Goal: Task Accomplishment & Management: Manage account settings

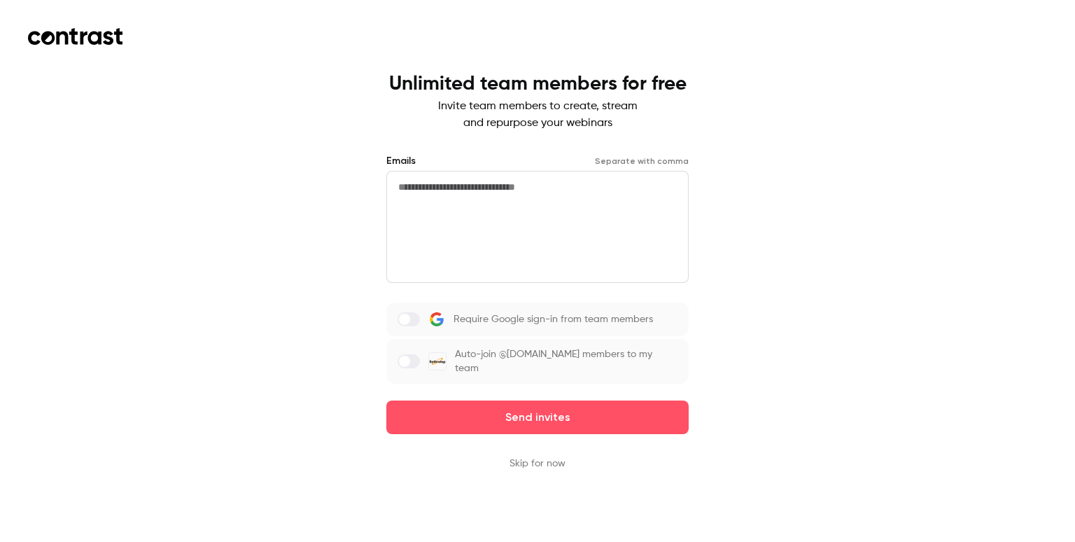
click at [402, 314] on span at bounding box center [404, 319] width 11 height 11
click at [406, 320] on label at bounding box center [409, 319] width 22 height 14
click at [472, 190] on textarea at bounding box center [537, 227] width 302 height 112
type textarea "*"
type textarea "**********"
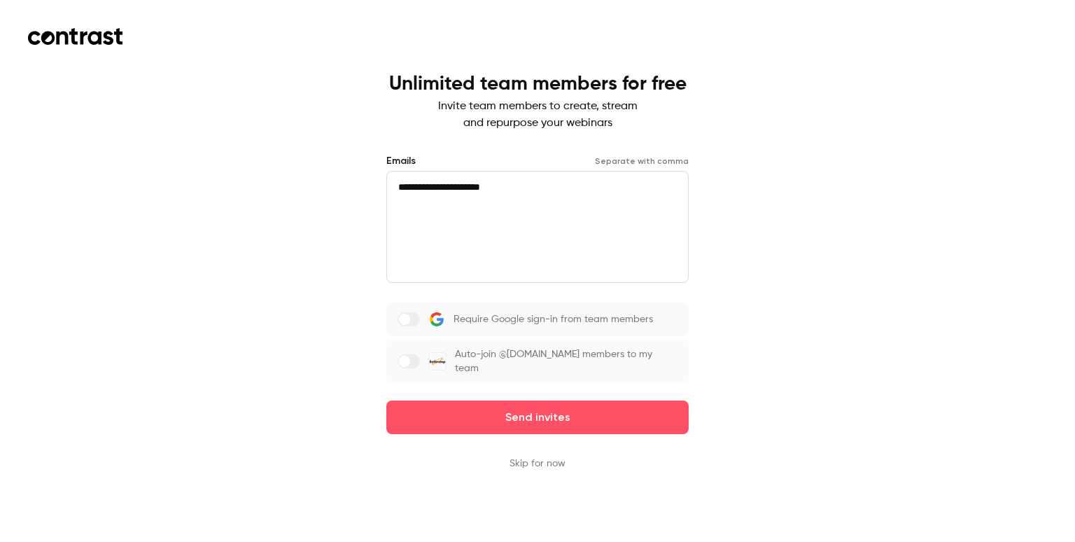
click at [403, 362] on span at bounding box center [404, 361] width 11 height 11
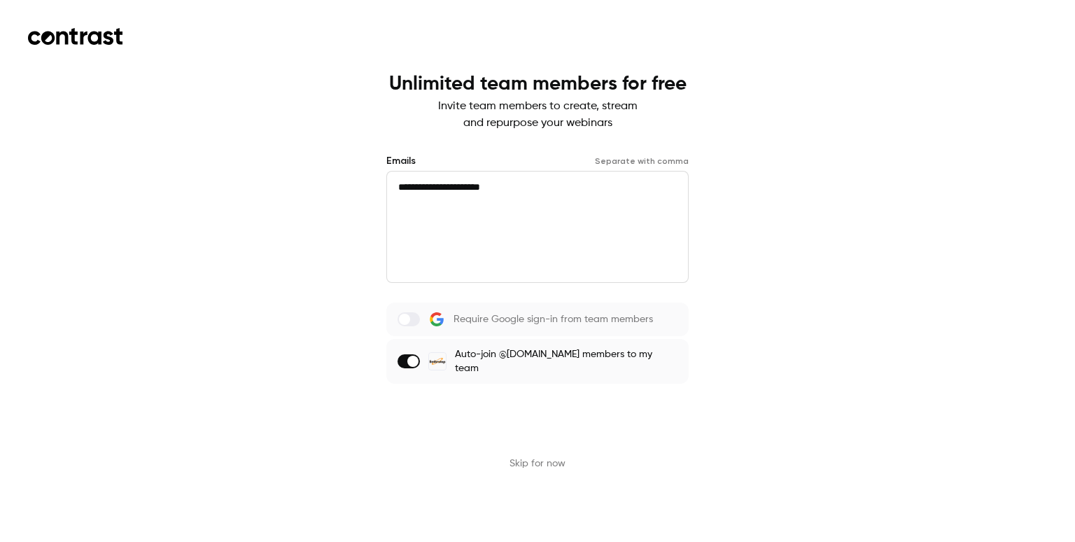
click at [512, 418] on button "Send invites" at bounding box center [537, 417] width 302 height 34
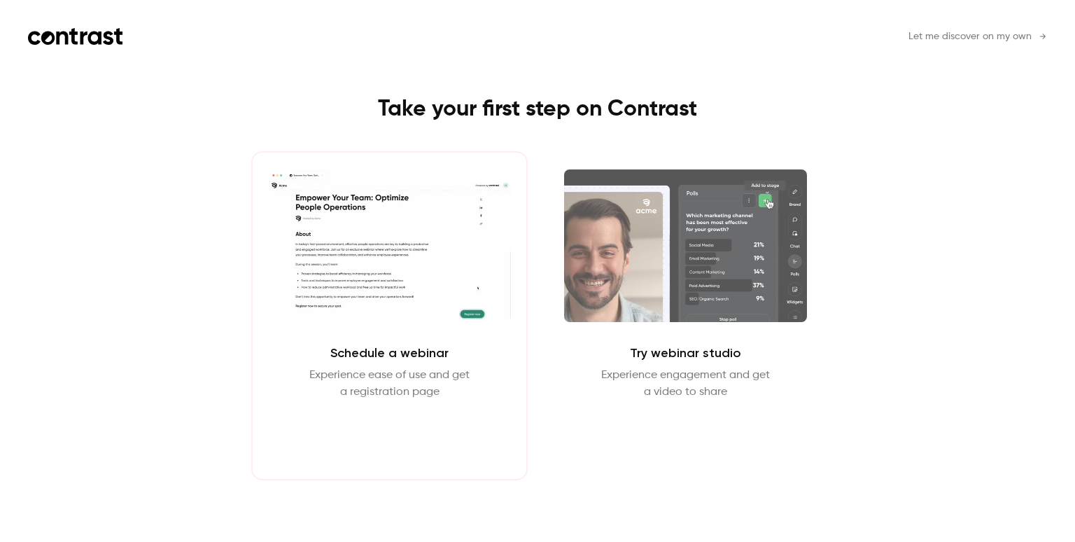
click at [374, 437] on button "Schedule webinar" at bounding box center [390, 434] width 120 height 34
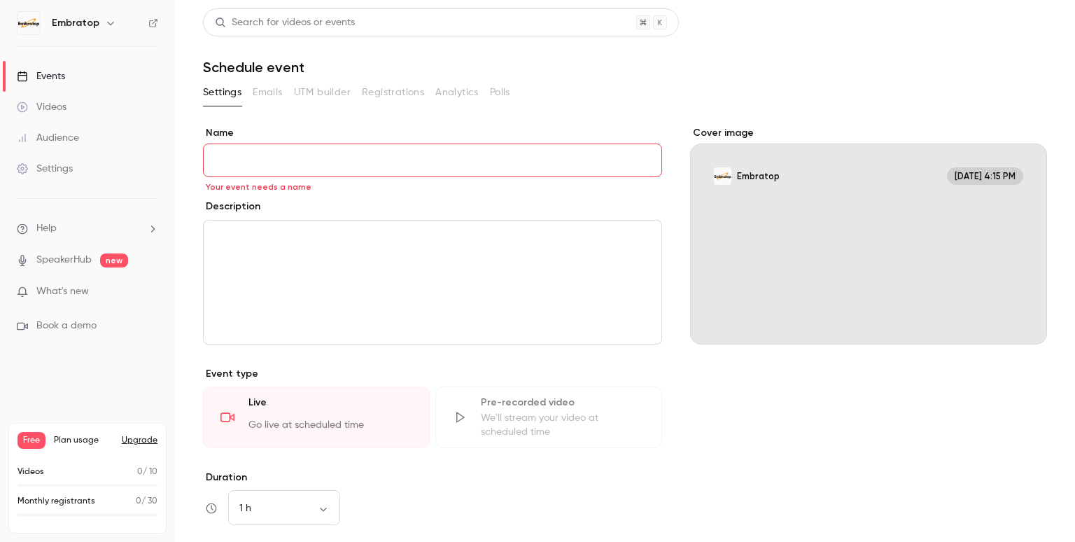
click at [238, 158] on input "Name" at bounding box center [432, 160] width 459 height 34
type input "*******"
drag, startPoint x: 266, startPoint y: 344, endPoint x: 297, endPoint y: 236, distance: 112.3
click at [297, 236] on div "description" at bounding box center [432, 282] width 459 height 125
click at [40, 105] on div "Videos" at bounding box center [42, 107] width 50 height 14
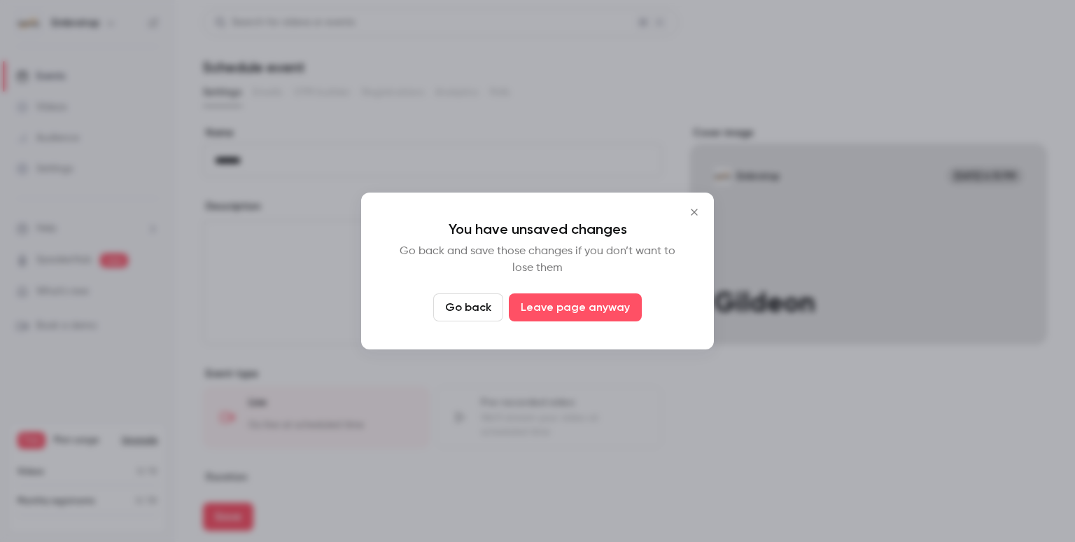
click at [695, 212] on icon "Close" at bounding box center [694, 211] width 17 height 11
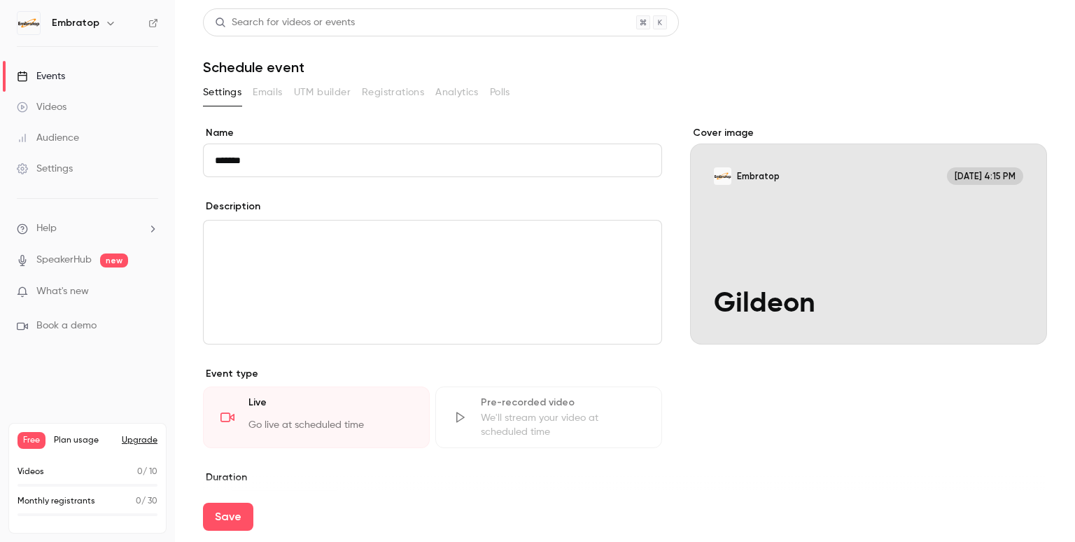
click at [843, 226] on div "Cover image" at bounding box center [868, 235] width 357 height 218
click at [0, 0] on input "Embratop Oct 9, 4:15 PM Gildeon" at bounding box center [0, 0] width 0 height 0
click at [288, 423] on div "Go live at scheduled time" at bounding box center [330, 428] width 164 height 21
click at [252, 409] on div "Live" at bounding box center [330, 405] width 164 height 21
click at [238, 422] on div "Live Go live at scheduled time" at bounding box center [316, 417] width 227 height 62
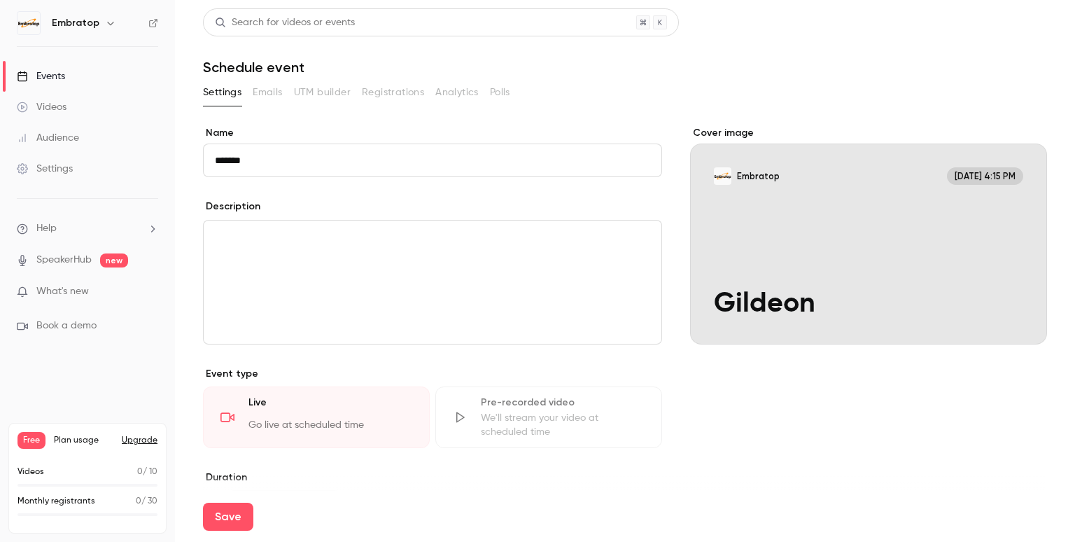
click at [218, 421] on div "Live Go live at scheduled time" at bounding box center [316, 417] width 227 height 62
click at [222, 416] on icon at bounding box center [227, 417] width 14 height 14
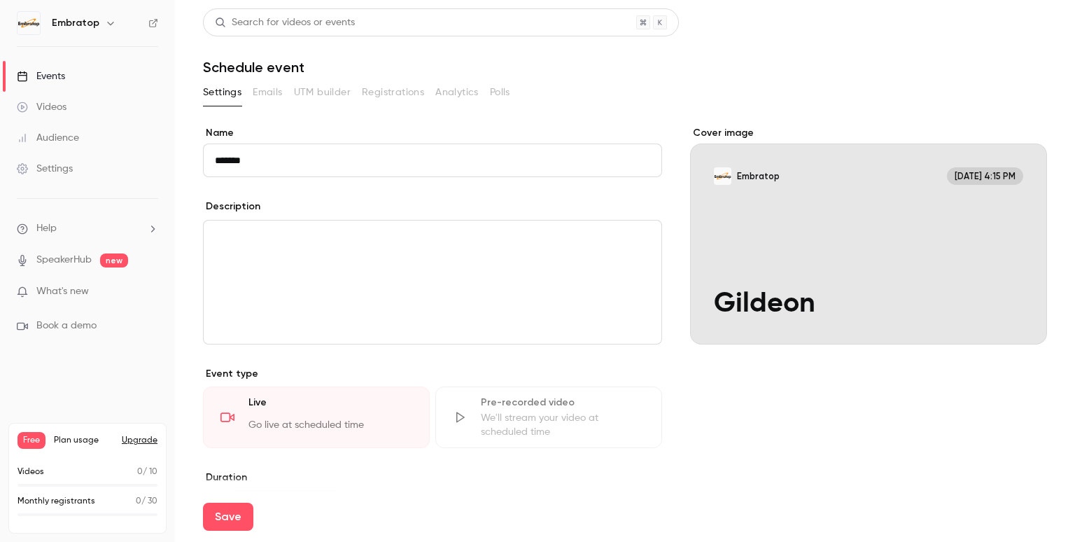
click at [81, 293] on span "What's new" at bounding box center [62, 291] width 52 height 15
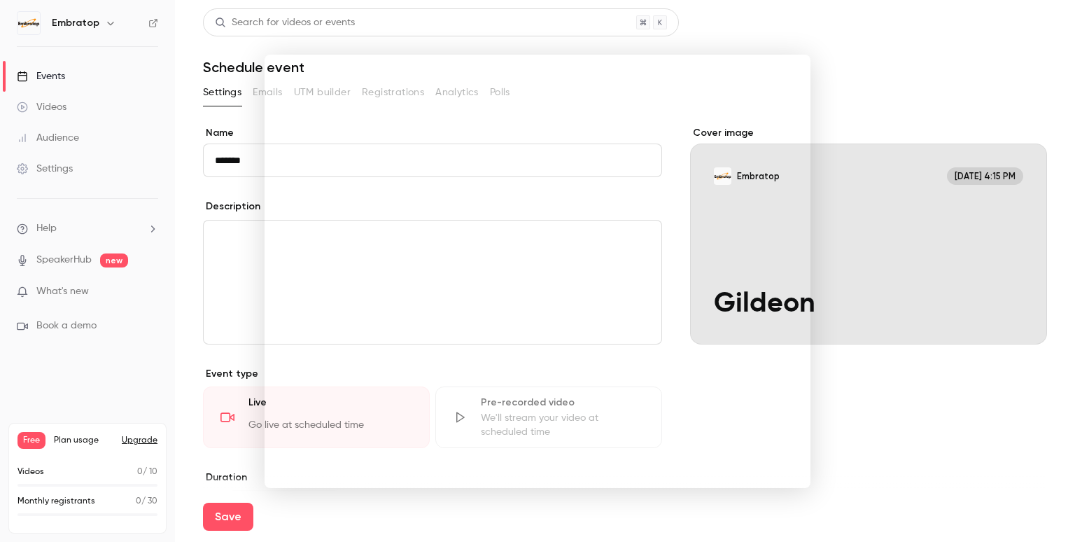
click at [192, 289] on div at bounding box center [537, 271] width 1075 height 542
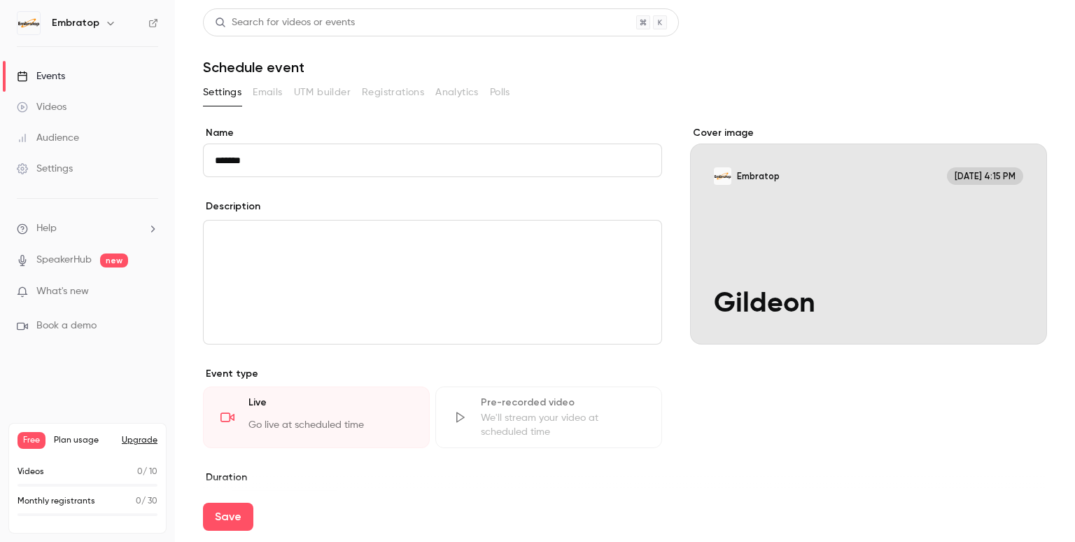
click at [756, 302] on div "Cover image" at bounding box center [868, 235] width 357 height 218
click at [0, 0] on input "Embratop Oct 9, 4:15 PM Gildeon" at bounding box center [0, 0] width 0 height 0
click at [768, 236] on div "Cover image" at bounding box center [868, 235] width 357 height 218
click at [0, 0] on input "Embratop Oct 9, 4:15 PM Gildeon" at bounding box center [0, 0] width 0 height 0
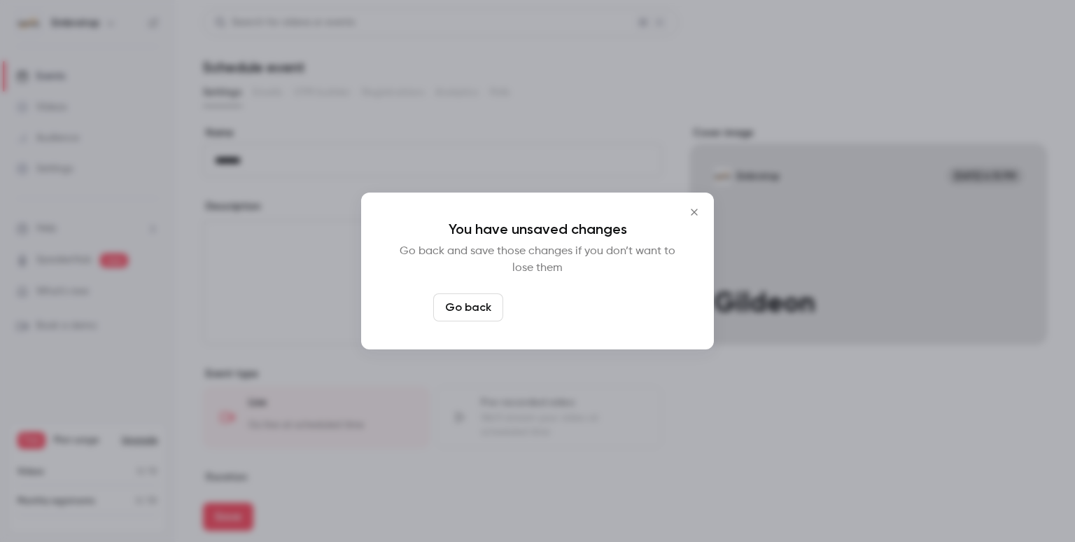
click at [591, 306] on button "Leave page anyway" at bounding box center [575, 307] width 133 height 28
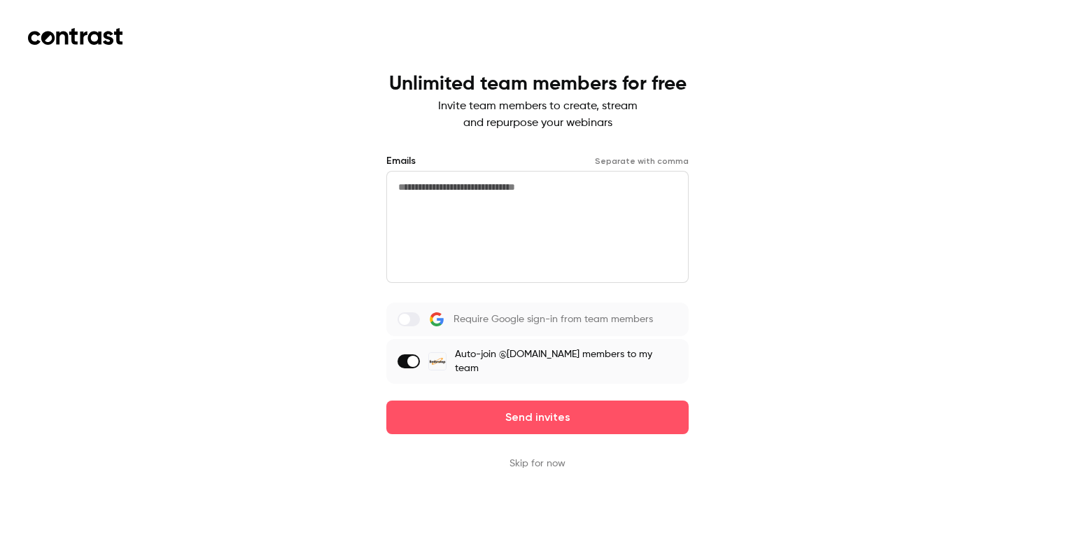
click at [409, 312] on label at bounding box center [409, 319] width 22 height 14
click at [414, 360] on span at bounding box center [412, 361] width 11 height 11
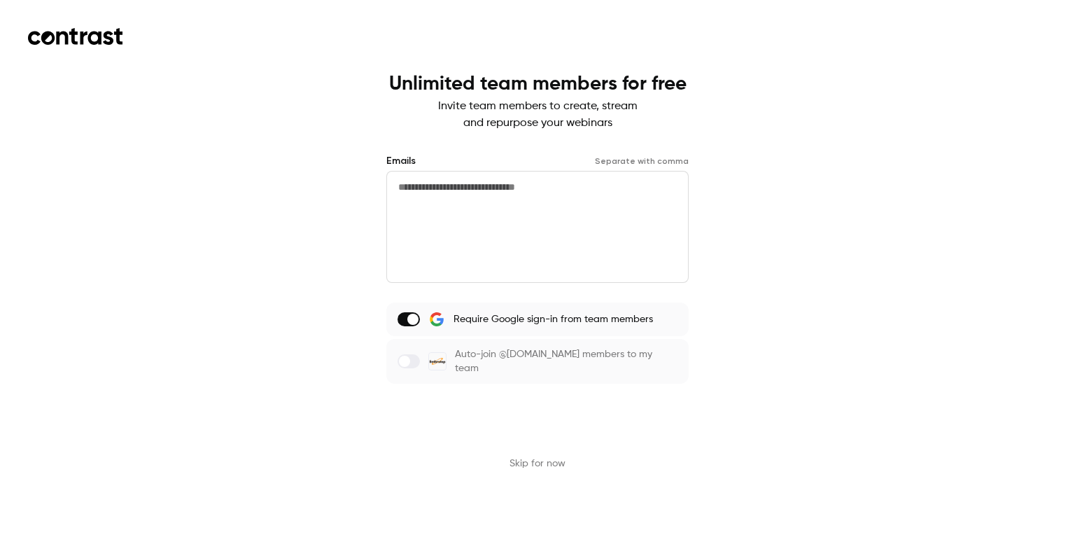
click at [527, 421] on button "Send invites" at bounding box center [537, 417] width 302 height 34
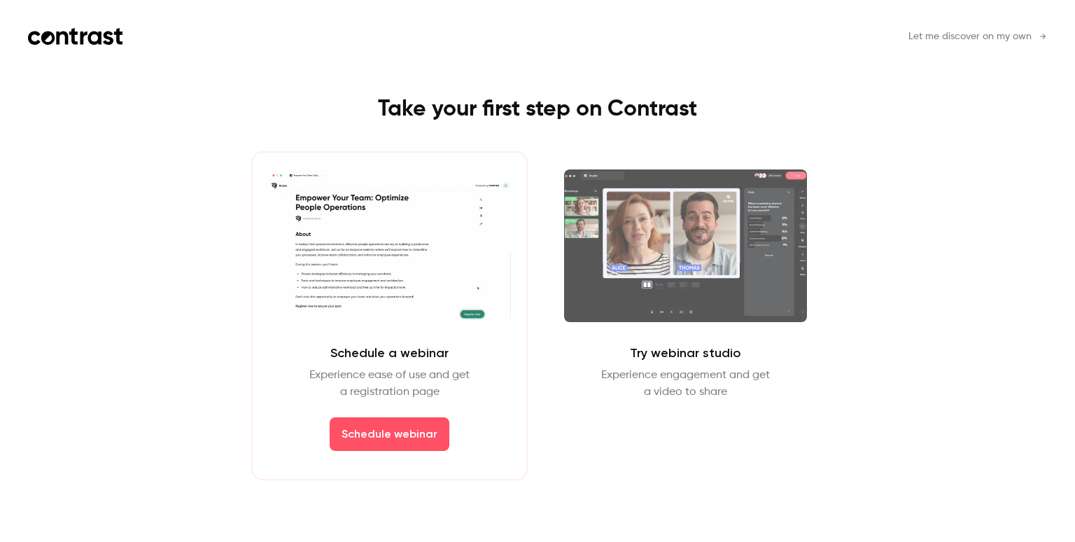
click at [473, 224] on video at bounding box center [389, 245] width 243 height 153
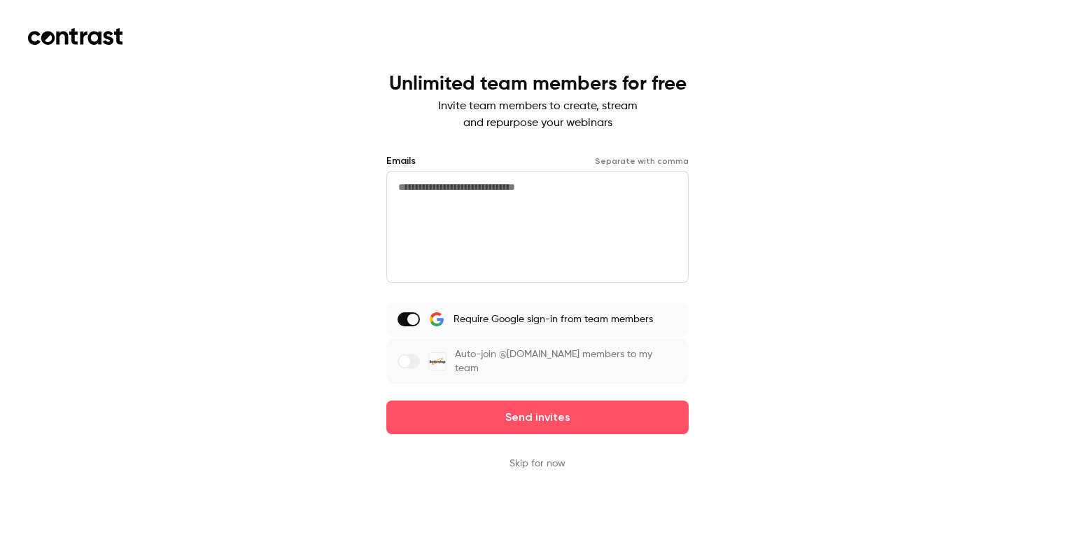
click at [577, 190] on textarea at bounding box center [537, 227] width 302 height 112
type textarea "*"
type textarea "**********"
click at [409, 362] on span at bounding box center [404, 361] width 11 height 11
click at [409, 362] on span at bounding box center [412, 361] width 11 height 11
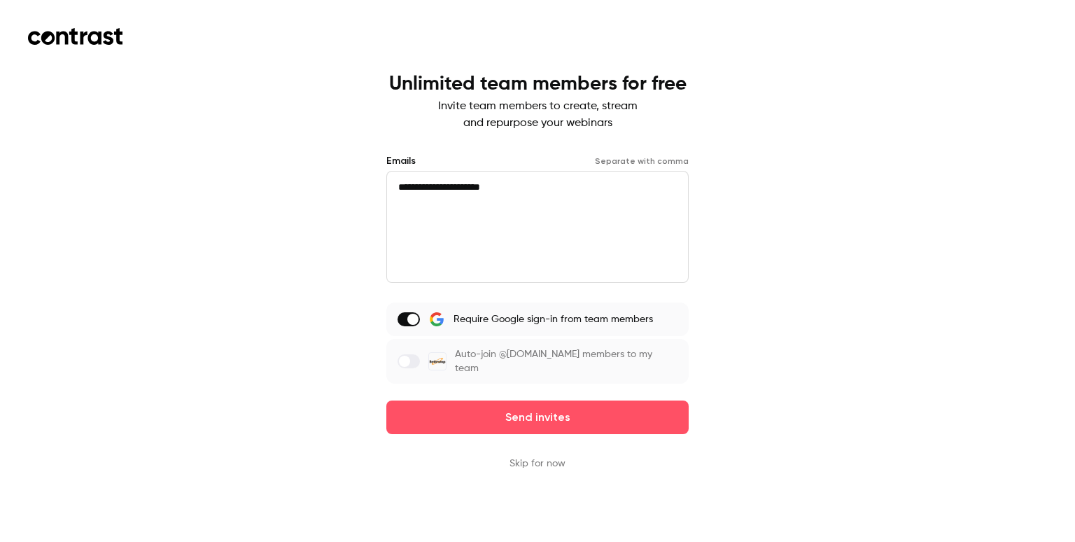
click at [402, 322] on label at bounding box center [409, 319] width 22 height 14
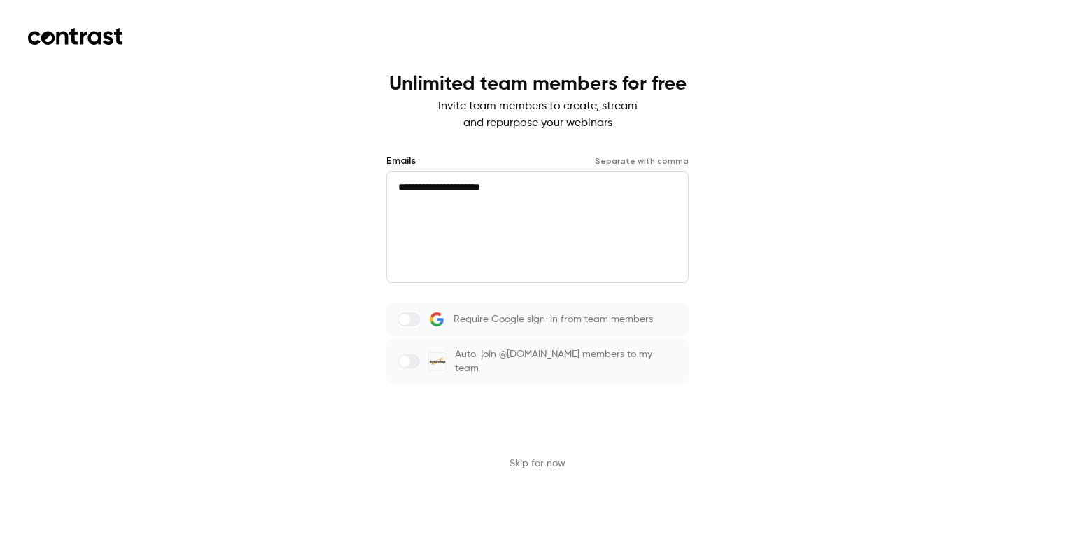
click at [521, 418] on button "Send invites" at bounding box center [537, 417] width 302 height 34
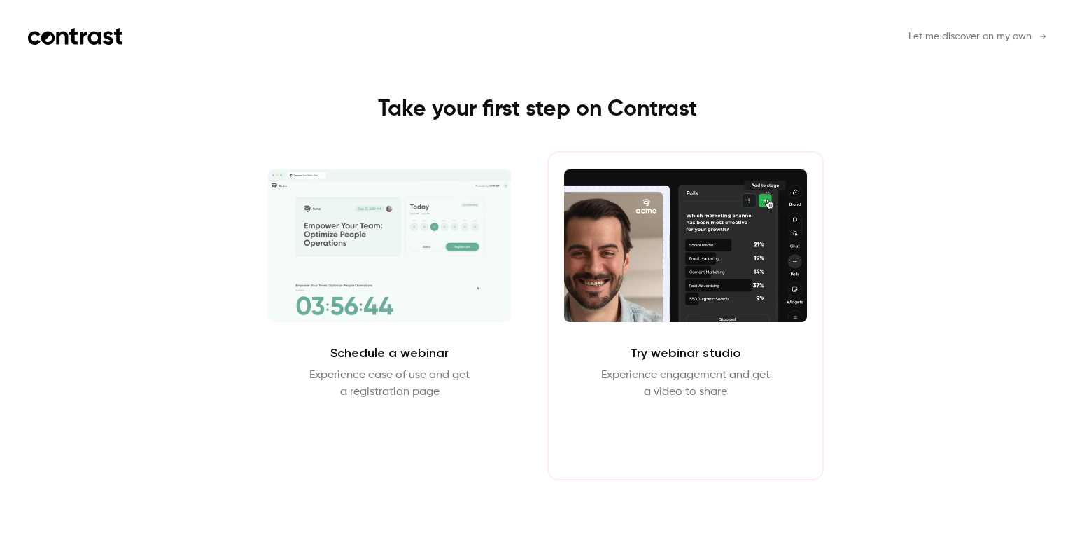
click at [684, 433] on button "Enter Studio" at bounding box center [685, 434] width 90 height 34
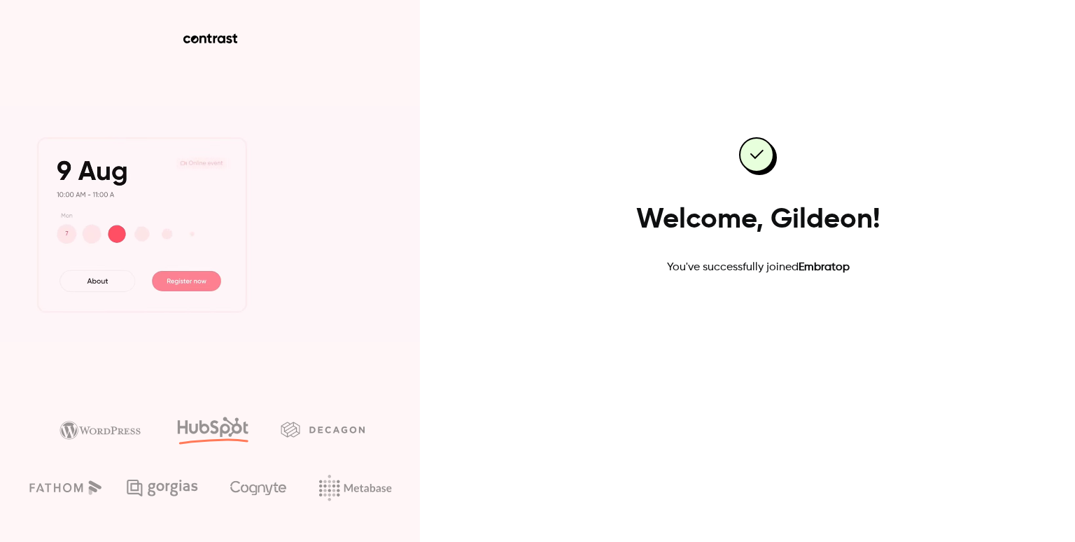
click at [761, 323] on link "Go to dashboard" at bounding box center [758, 321] width 119 height 34
